Goal: Information Seeking & Learning: Compare options

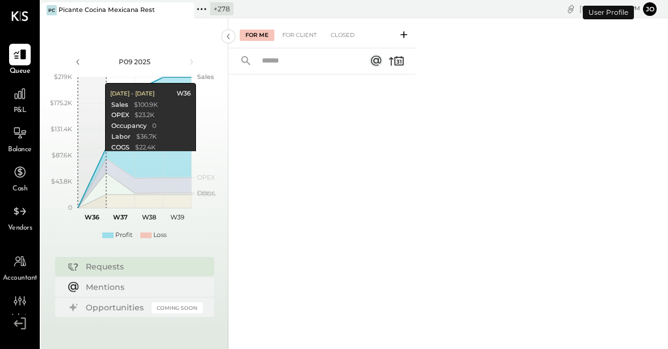
click at [190, 10] on icon at bounding box center [184, 10] width 14 height 14
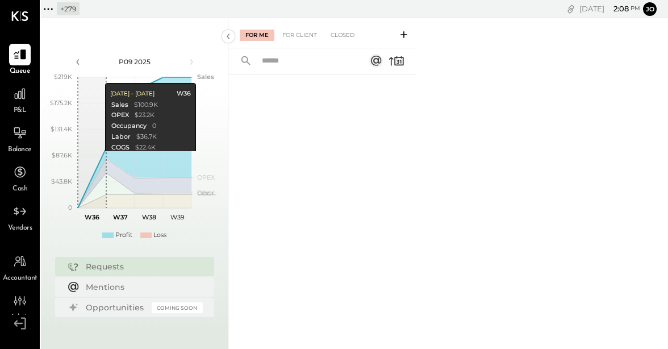
click at [51, 11] on icon at bounding box center [48, 9] width 15 height 15
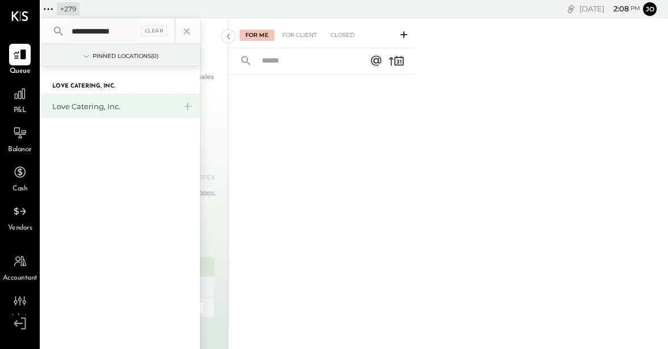
type input "**********"
click at [106, 104] on div "Love Catering, Inc." at bounding box center [113, 106] width 123 height 11
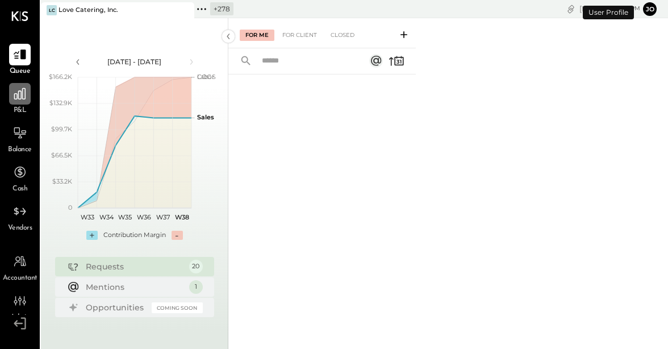
click at [18, 99] on icon at bounding box center [19, 93] width 15 height 15
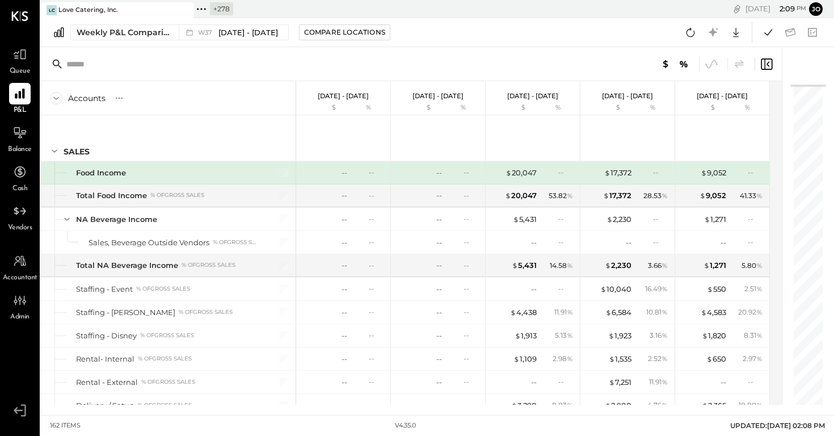
click at [111, 47] on div at bounding box center [411, 64] width 741 height 34
click at [121, 37] on button "Weekly P&L Comparison W37 [DATE] - [DATE]" at bounding box center [179, 32] width 219 height 16
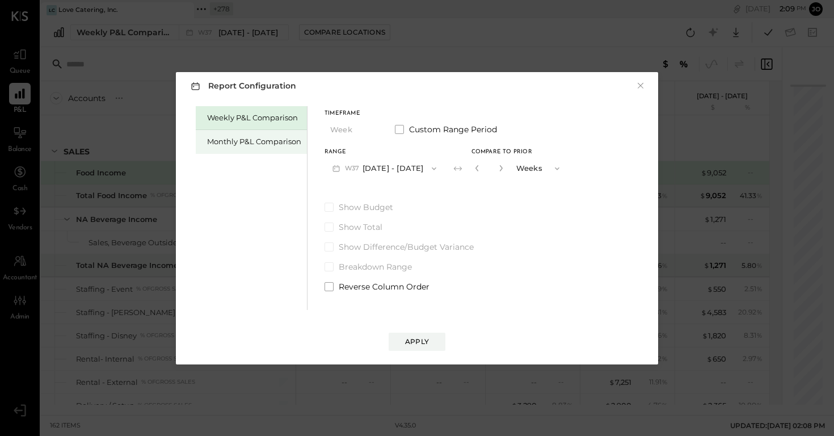
click at [275, 141] on div "Monthly P&L Comparison" at bounding box center [254, 141] width 94 height 11
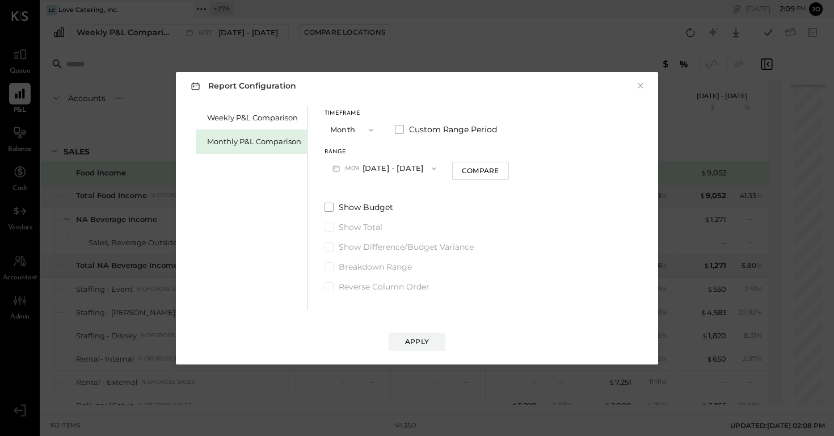
click at [392, 170] on button "M09 [DATE] - [DATE]" at bounding box center [385, 168] width 120 height 21
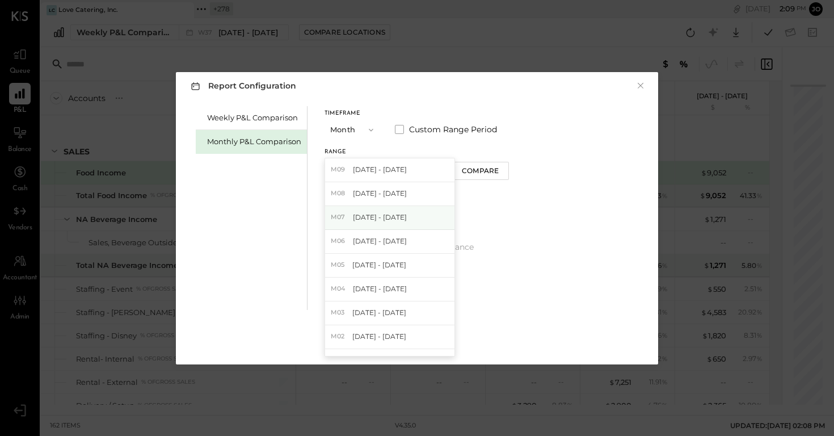
click at [404, 212] on div "M07 [DATE] - [DATE]" at bounding box center [389, 218] width 129 height 24
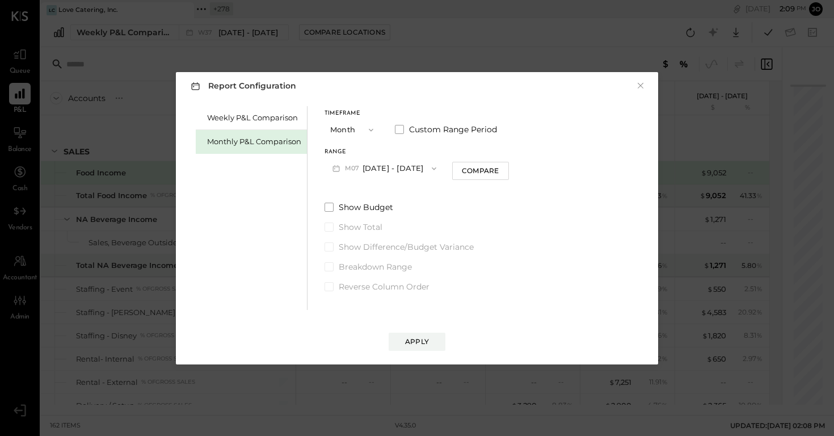
click at [473, 157] on div "Range M07 [DATE] - [DATE] Compare" at bounding box center [417, 164] width 184 height 30
click at [474, 175] on div "Compare" at bounding box center [480, 171] width 37 height 10
click at [500, 170] on icon "button" at bounding box center [501, 168] width 3 height 6
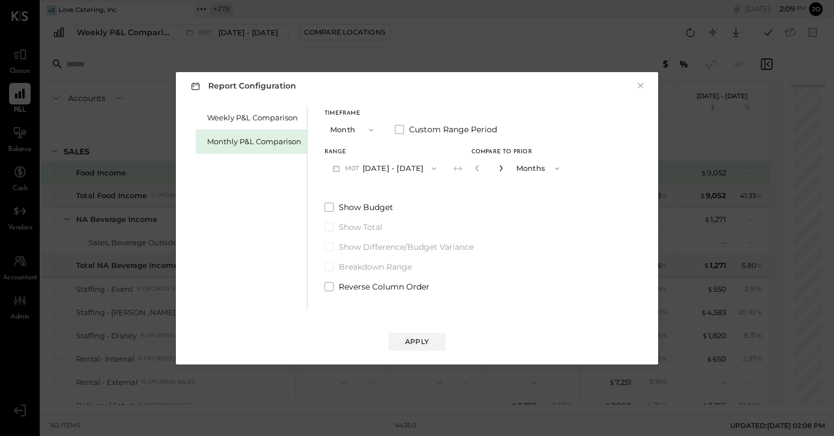
click at [500, 170] on icon "button" at bounding box center [501, 168] width 3 height 6
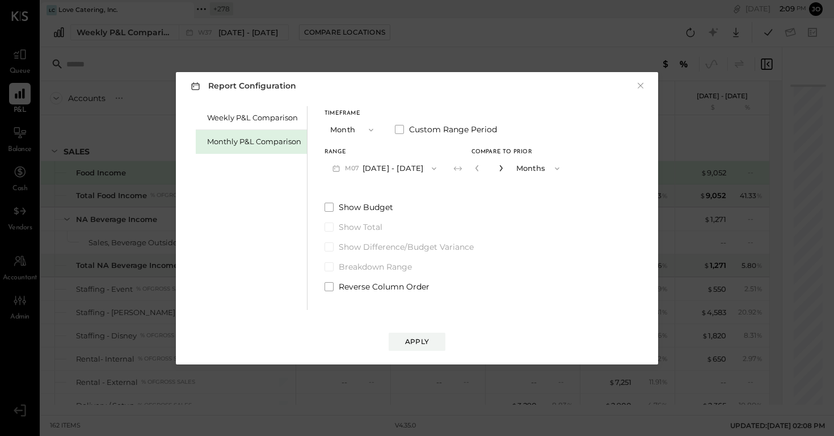
click at [500, 170] on icon "button" at bounding box center [501, 168] width 3 height 6
type input "**"
click at [409, 340] on div "Apply" at bounding box center [417, 342] width 24 height 10
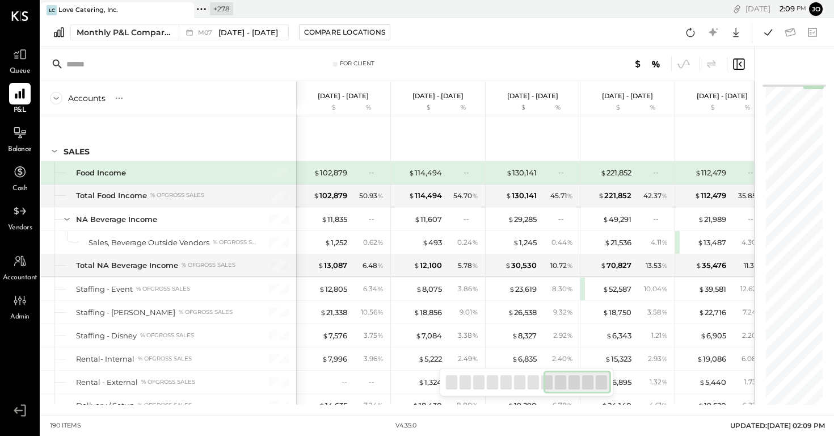
scroll to position [0, 678]
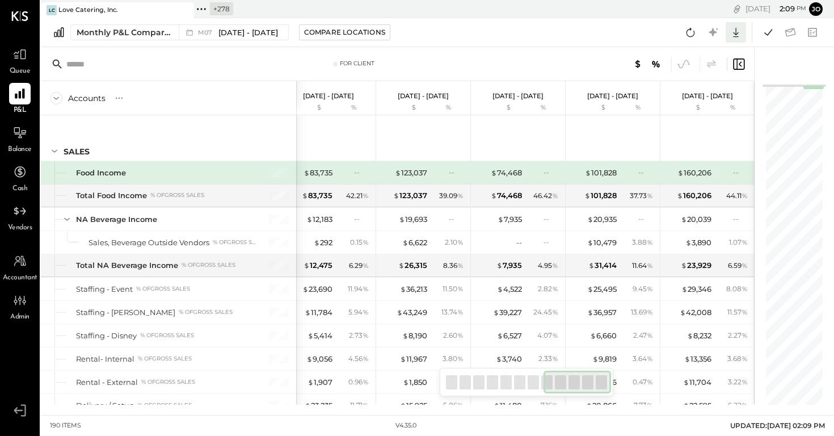
click at [667, 31] on icon at bounding box center [736, 32] width 15 height 15
click at [667, 96] on div "Excel" at bounding box center [701, 99] width 91 height 24
